Goal: Task Accomplishment & Management: Complete application form

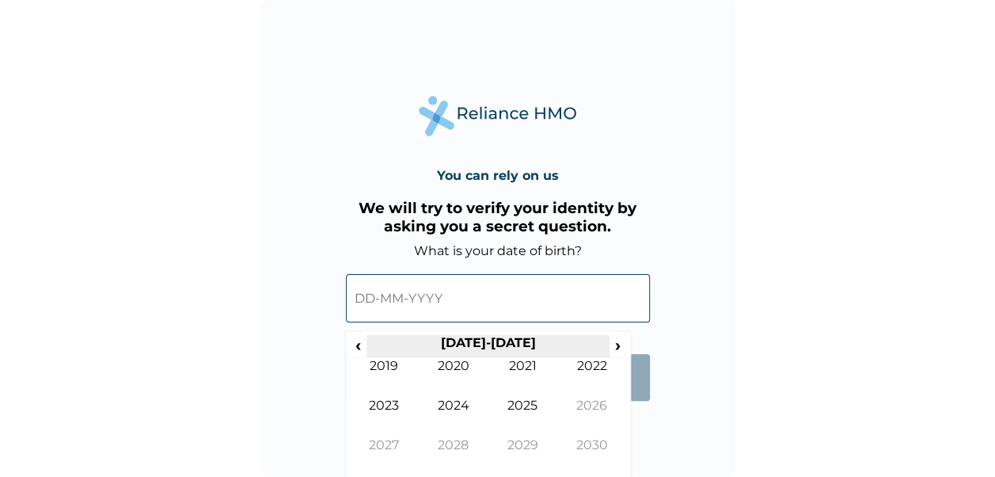
click at [508, 341] on th "[DATE]-[DATE]" at bounding box center [487, 346] width 243 height 22
click at [361, 342] on span "‹" at bounding box center [358, 345] width 17 height 20
click at [361, 348] on span "‹" at bounding box center [358, 345] width 17 height 20
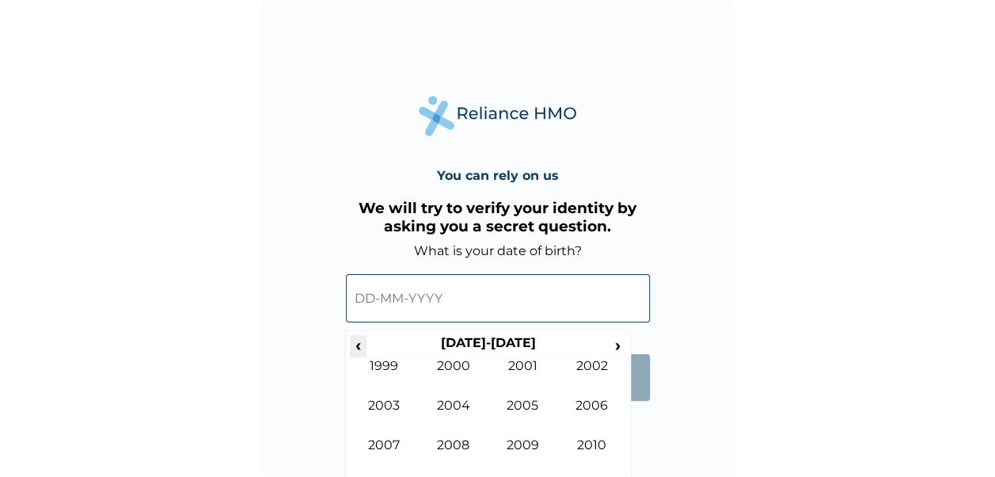
click at [361, 348] on span "‹" at bounding box center [358, 345] width 17 height 20
click at [532, 408] on td "1995" at bounding box center [523, 417] width 70 height 40
click at [397, 442] on td "Sep" at bounding box center [385, 457] width 70 height 40
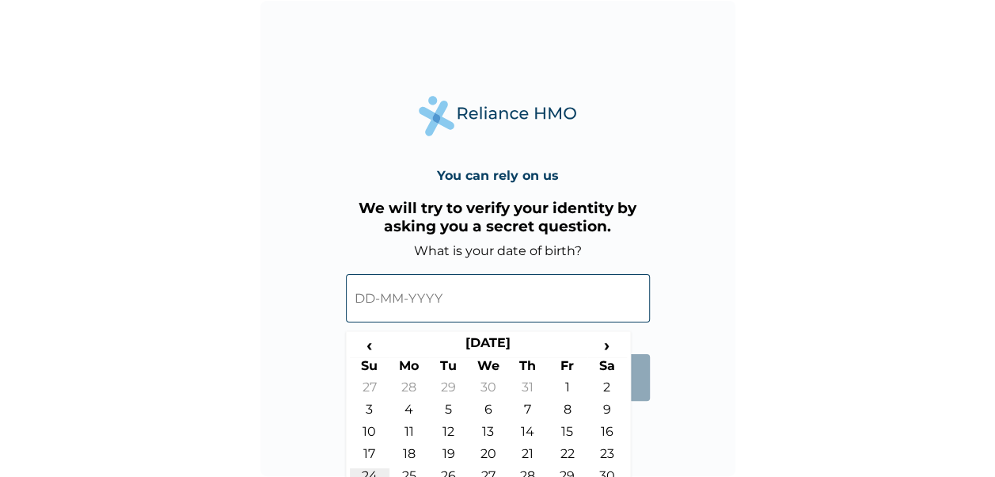
click at [370, 469] on td "24" at bounding box center [370, 479] width 40 height 22
type input "[DATE]"
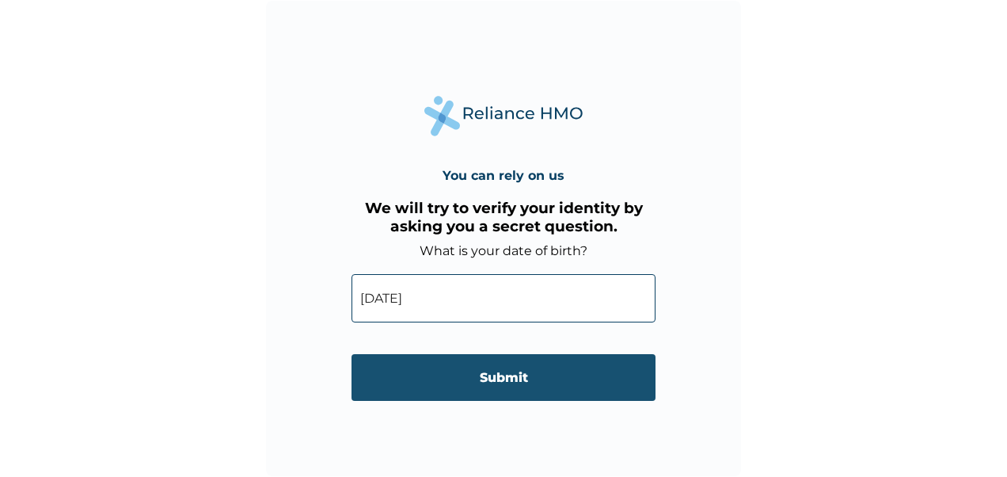
click at [480, 372] on input "Submit" at bounding box center [503, 377] width 304 height 47
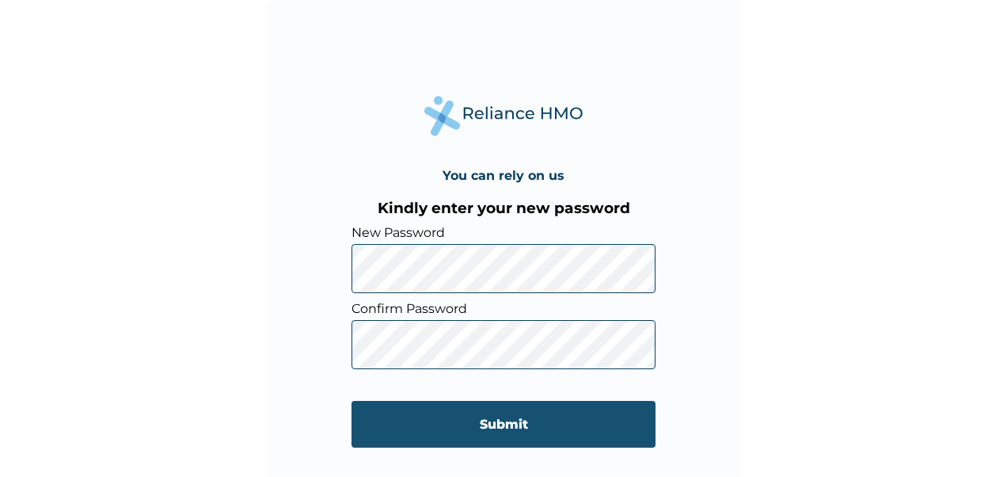
click at [507, 434] on input "Submit" at bounding box center [503, 424] width 304 height 47
